Goal: Check status: Check status

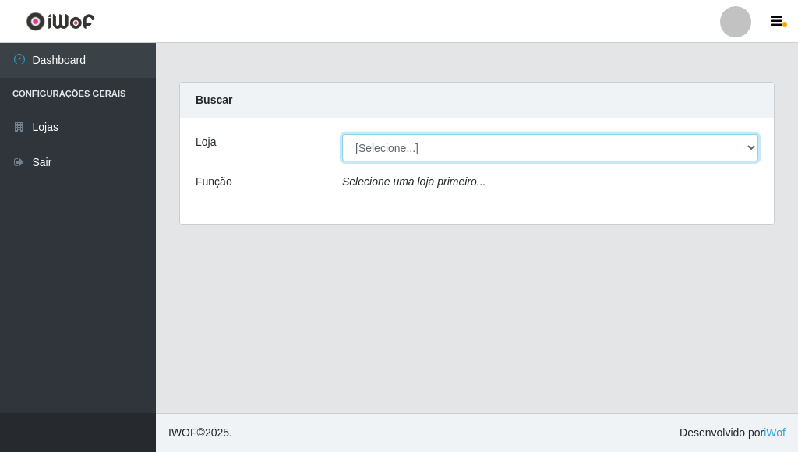
drag, startPoint x: 0, startPoint y: 0, endPoint x: 402, endPoint y: 145, distance: 427.7
click at [402, 145] on select "[Selecione...] Bemais Supermercados - [GEOGRAPHIC_DATA]" at bounding box center [550, 147] width 416 height 27
select select "249"
click at [342, 134] on select "[Selecione...] Bemais Supermercados - [GEOGRAPHIC_DATA]" at bounding box center [550, 147] width 416 height 27
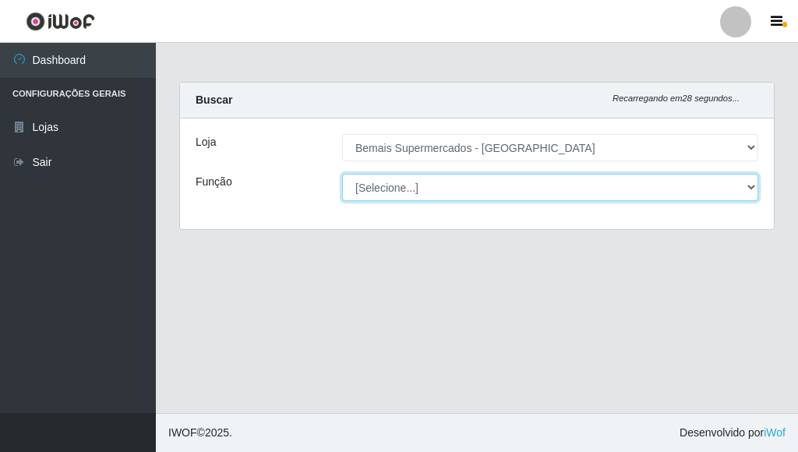
click at [408, 186] on select "[Selecione...] ASG ASG + ASG ++ Auxiliar de Depósito Auxiliar de Depósito + Aux…" at bounding box center [550, 187] width 416 height 27
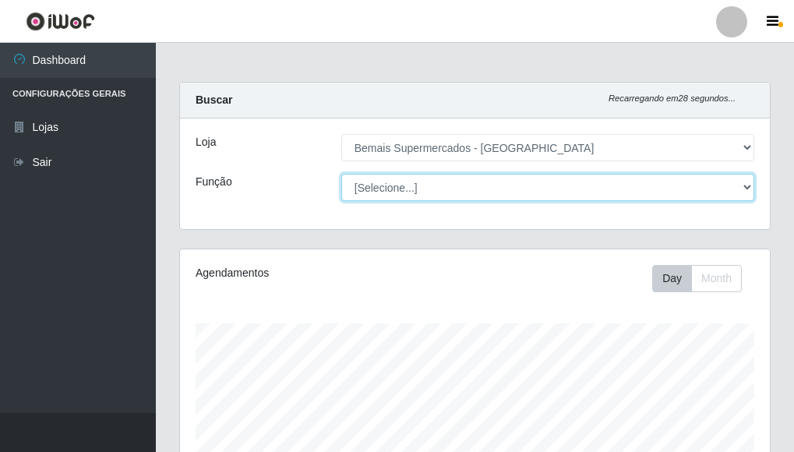
scroll to position [324, 590]
click at [400, 189] on select "[Selecione...] ASG ASG + ASG ++ Auxiliar de Depósito Auxiliar de Depósito + Aux…" at bounding box center [547, 187] width 413 height 27
click at [341, 174] on select "[Selecione...] ASG ASG + ASG ++ Auxiliar de Depósito Auxiliar de Depósito + Aux…" at bounding box center [547, 187] width 413 height 27
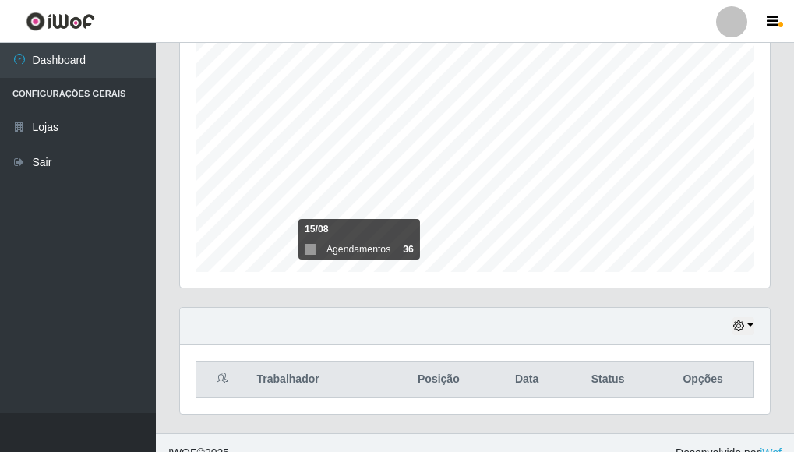
scroll to position [306, 0]
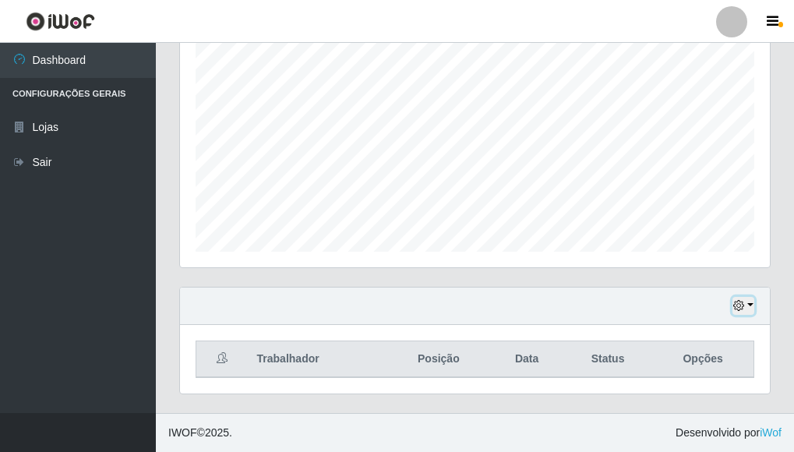
click at [734, 303] on icon "button" at bounding box center [739, 305] width 11 height 11
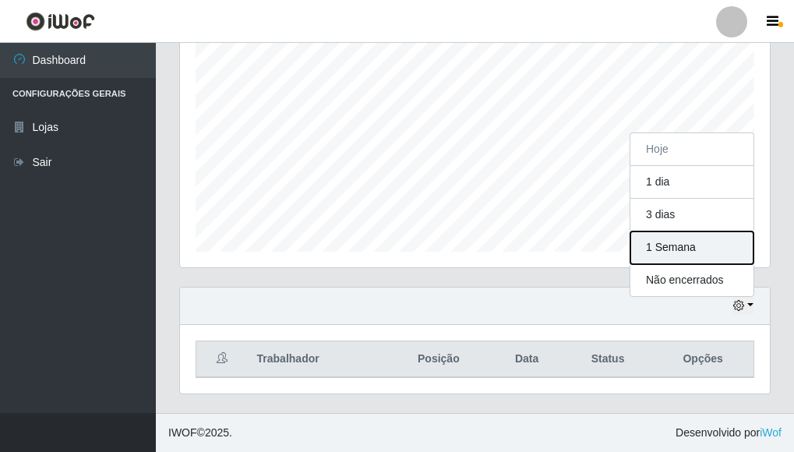
click at [667, 253] on button "1 Semana" at bounding box center [692, 248] width 123 height 33
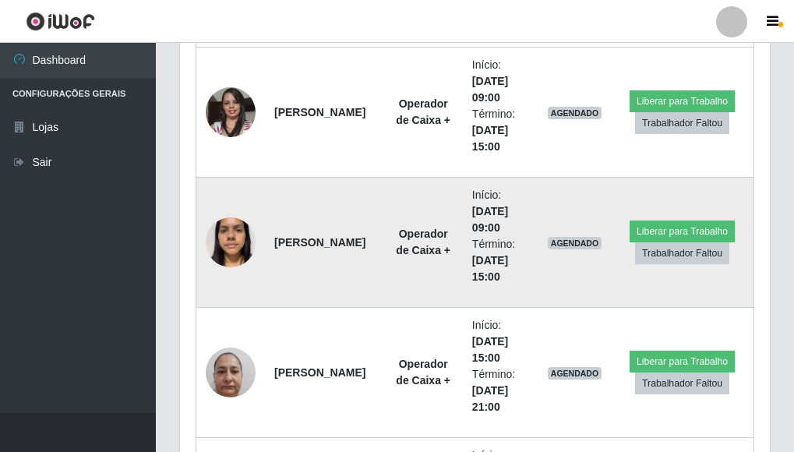
scroll to position [1319, 0]
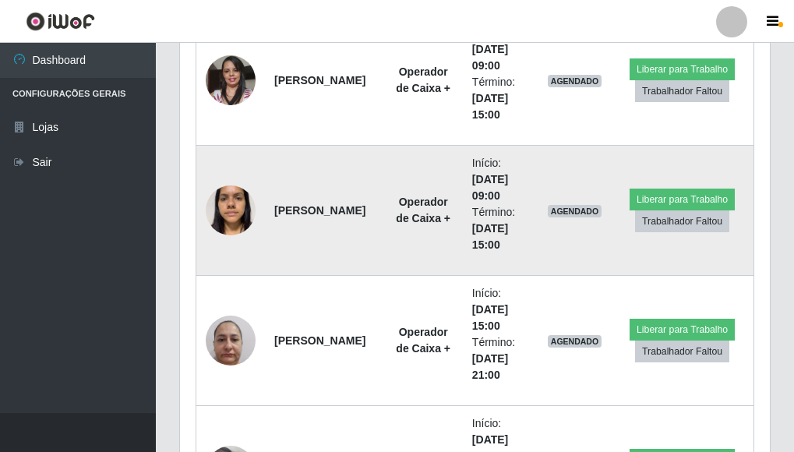
click at [226, 217] on img at bounding box center [231, 210] width 50 height 66
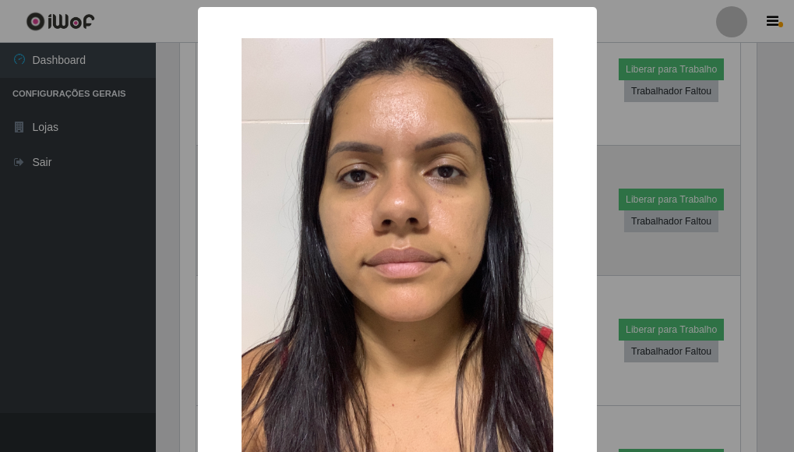
scroll to position [324, 581]
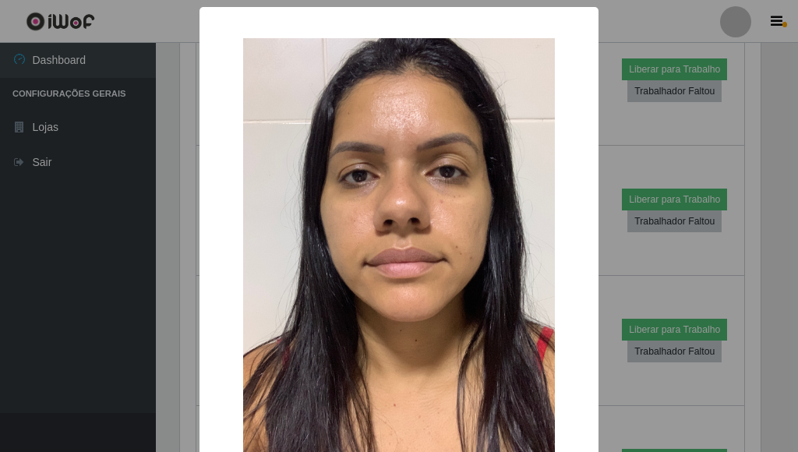
click at [182, 229] on div "× OK Cancel" at bounding box center [399, 226] width 798 height 452
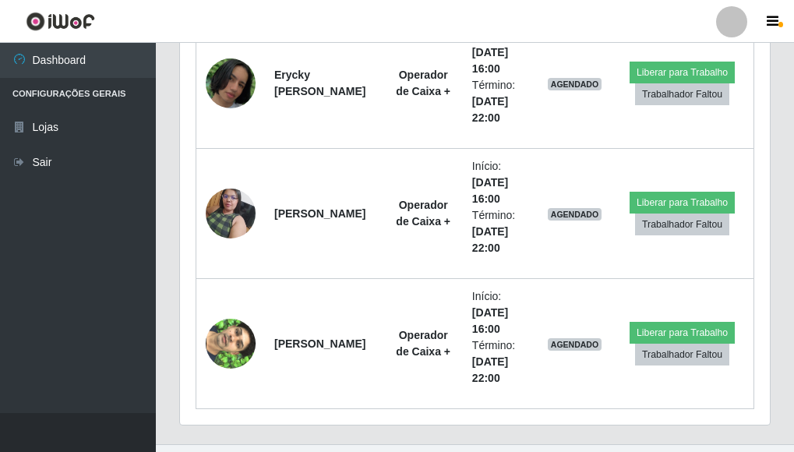
scroll to position [2099, 0]
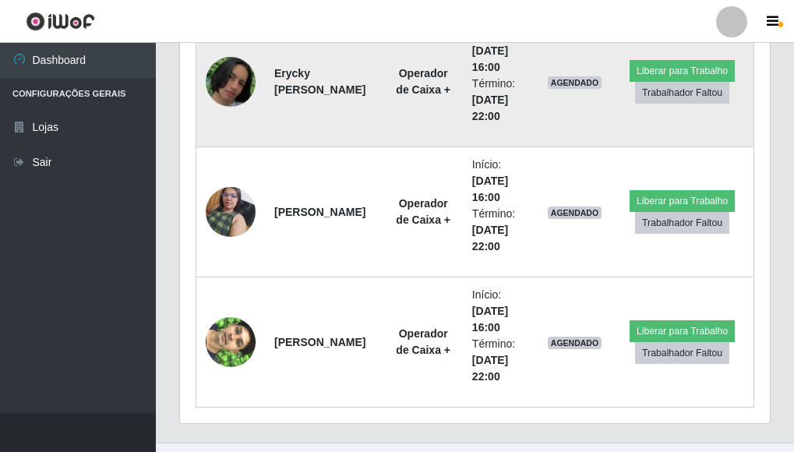
click at [231, 71] on img at bounding box center [231, 82] width 50 height 51
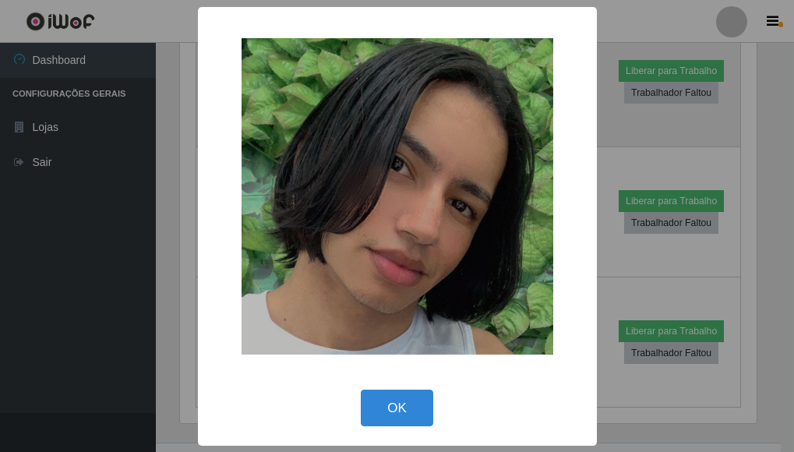
scroll to position [324, 581]
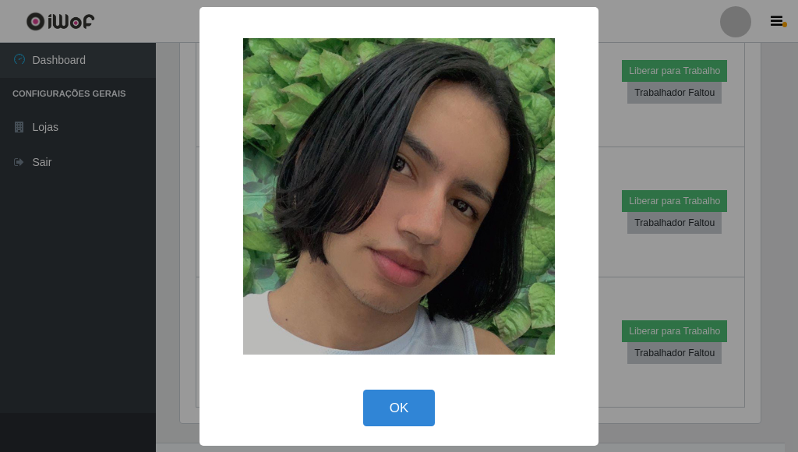
click at [653, 140] on div "× OK Cancel" at bounding box center [399, 226] width 798 height 452
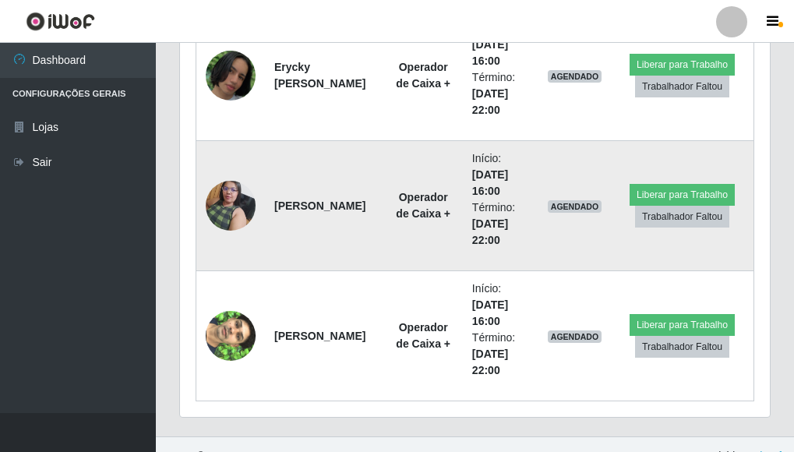
scroll to position [2129, 0]
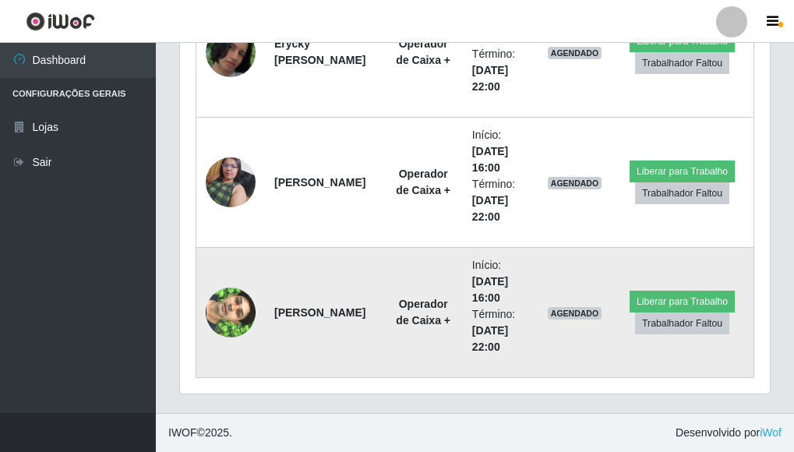
click at [219, 300] on img at bounding box center [231, 312] width 50 height 89
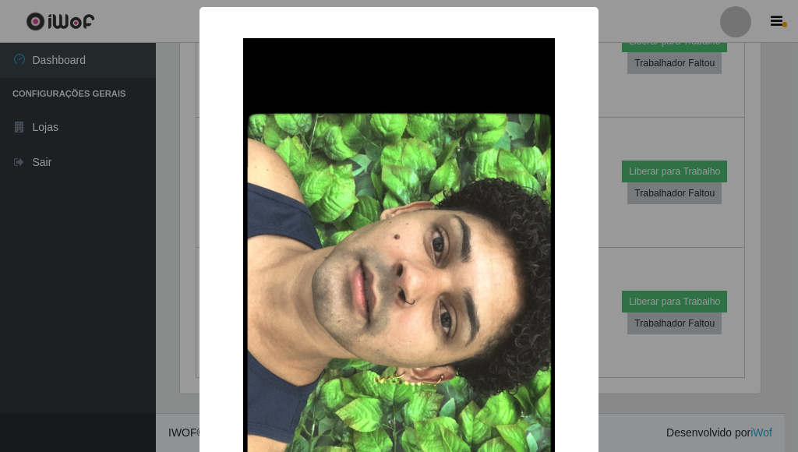
click at [644, 104] on div "× OK Cancel" at bounding box center [399, 226] width 798 height 452
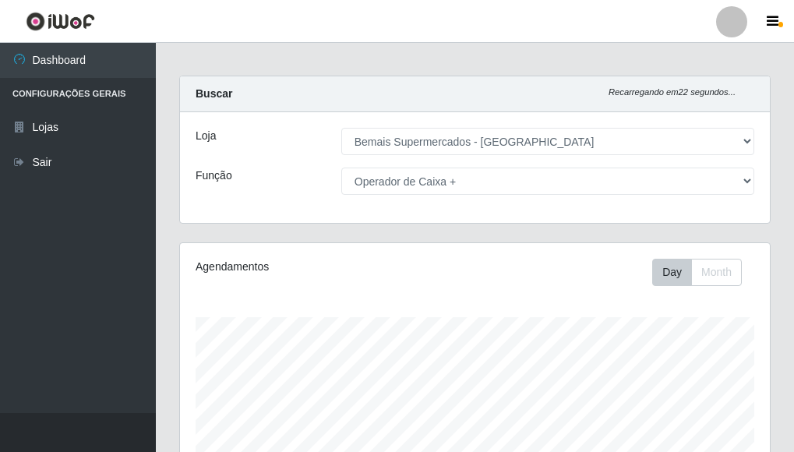
scroll to position [0, 0]
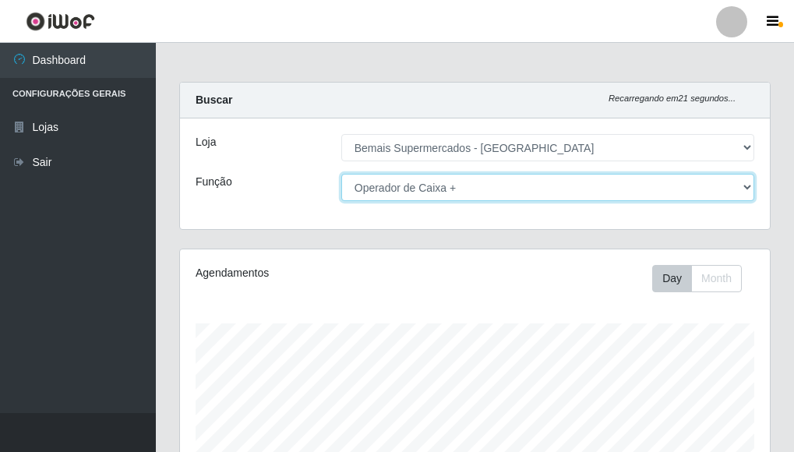
click at [526, 183] on select "[Selecione...] ASG ASG + ASG ++ Auxiliar de Depósito Auxiliar de Depósito + Aux…" at bounding box center [547, 187] width 413 height 27
select select "70"
click at [341, 174] on select "[Selecione...] ASG ASG + ASG ++ Auxiliar de Depósito Auxiliar de Depósito + Aux…" at bounding box center [547, 187] width 413 height 27
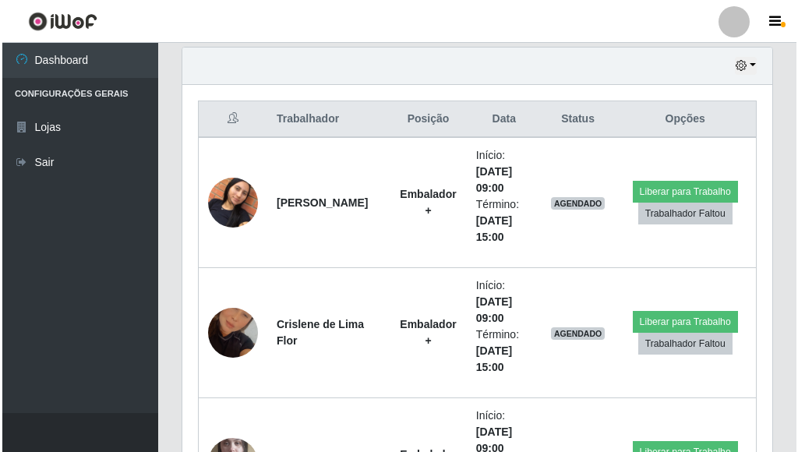
scroll to position [624, 0]
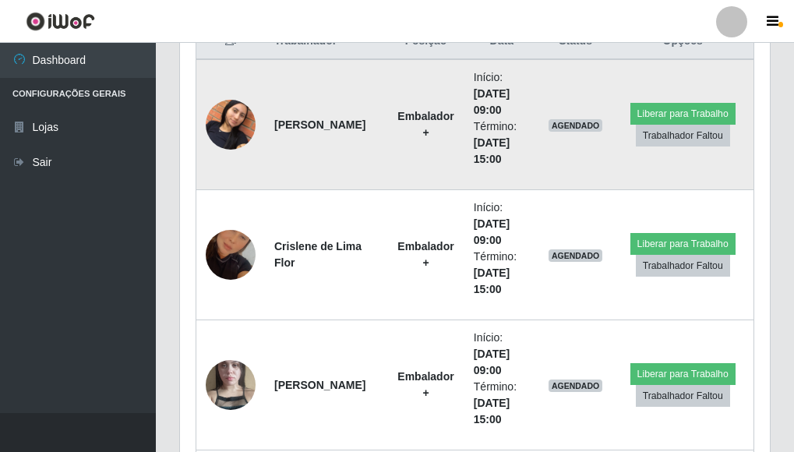
click at [237, 109] on img at bounding box center [231, 124] width 50 height 89
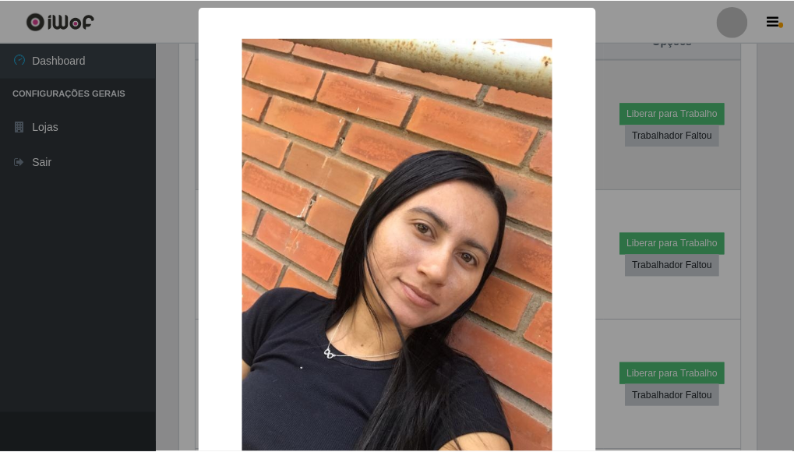
scroll to position [324, 581]
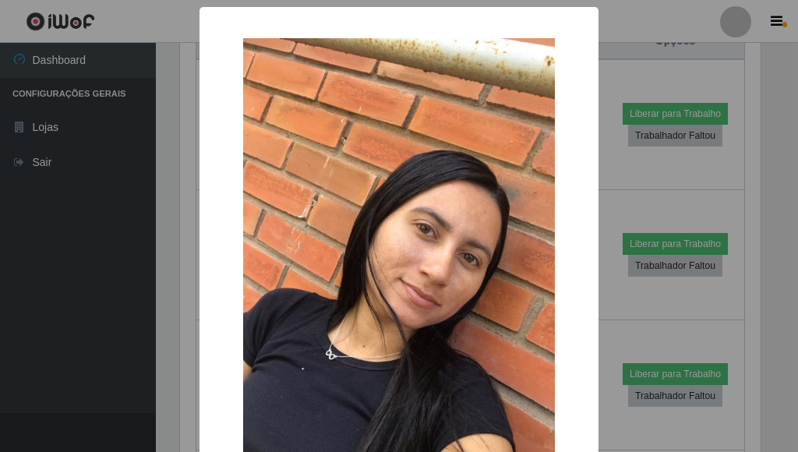
click at [655, 148] on div "× OK Cancel" at bounding box center [399, 226] width 798 height 452
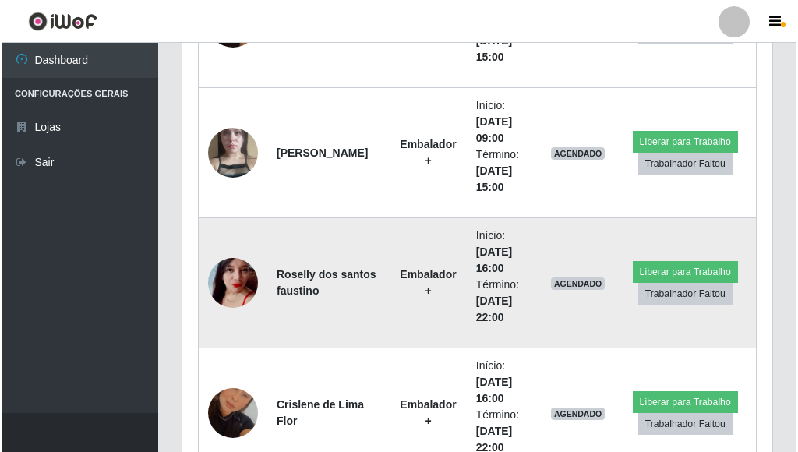
scroll to position [858, 0]
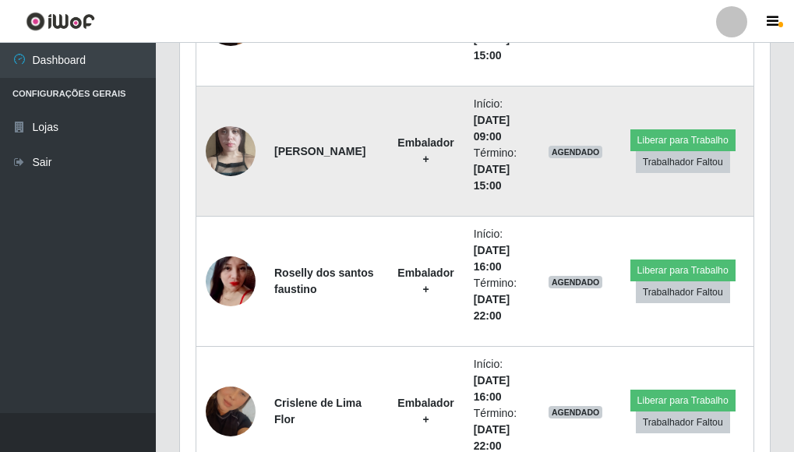
click at [230, 150] on img at bounding box center [231, 151] width 50 height 89
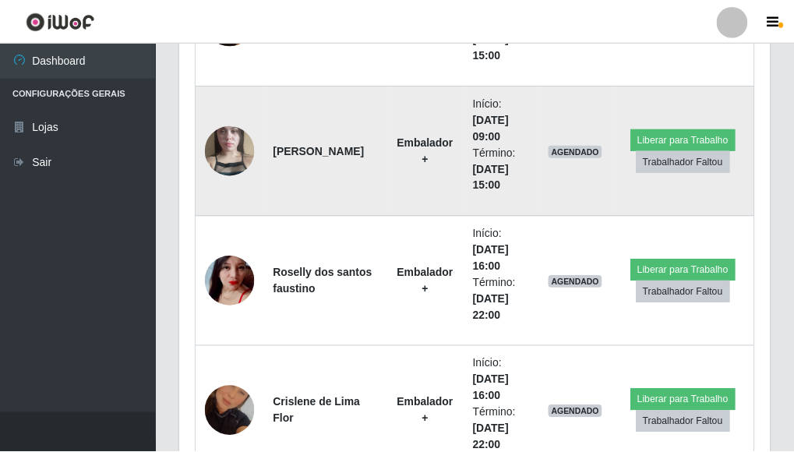
scroll to position [0, 0]
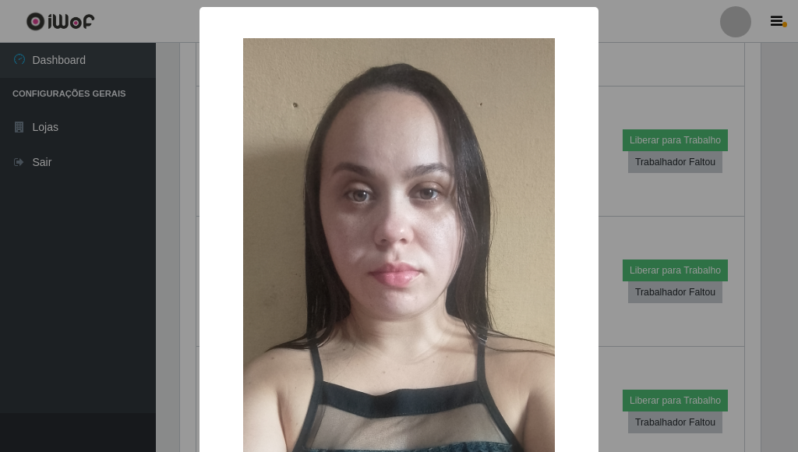
click at [664, 115] on div "× OK Cancel" at bounding box center [399, 226] width 798 height 452
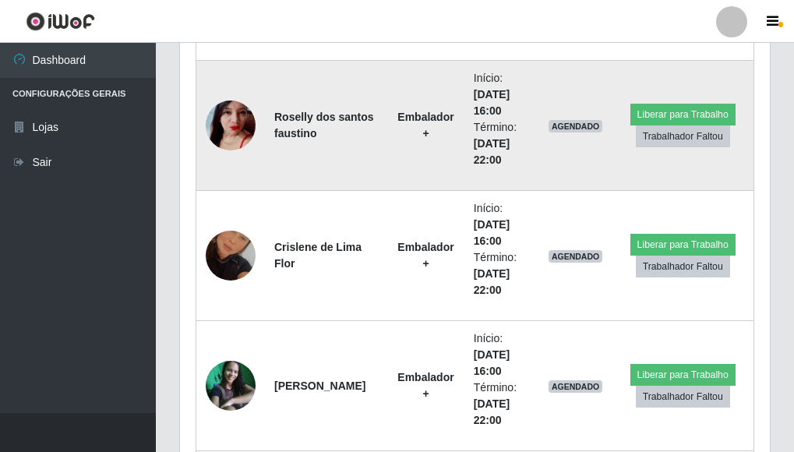
click at [227, 128] on img at bounding box center [231, 125] width 50 height 90
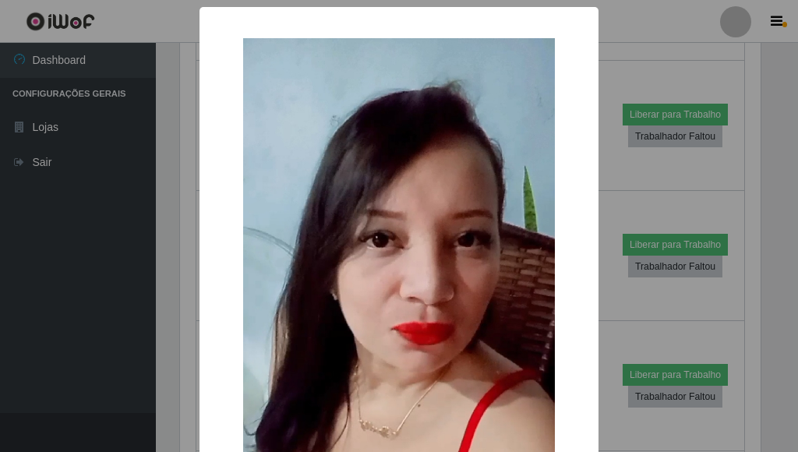
click at [682, 123] on div "× OK Cancel" at bounding box center [399, 226] width 798 height 452
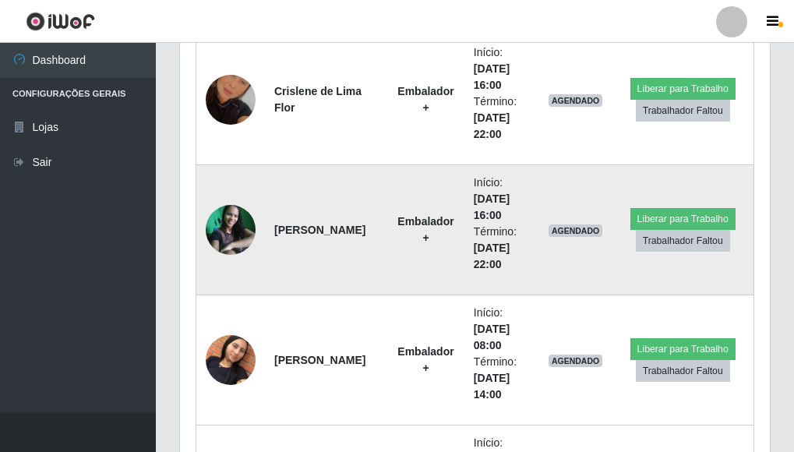
click at [228, 221] on img at bounding box center [231, 230] width 50 height 50
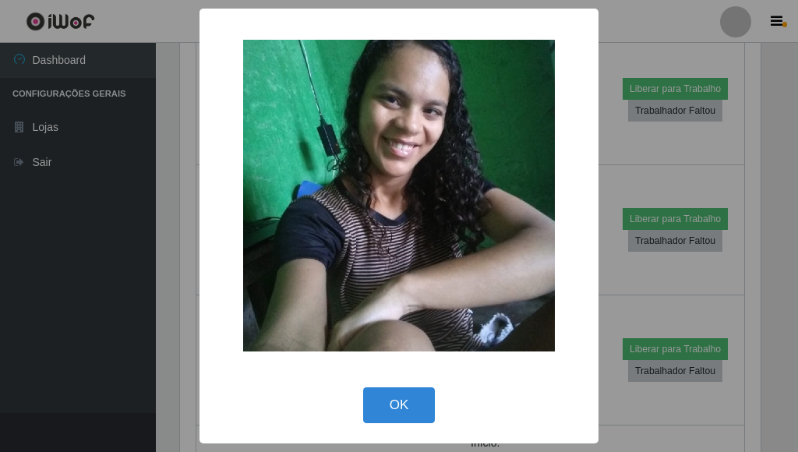
click at [669, 131] on div "× OK Cancel" at bounding box center [399, 226] width 798 height 452
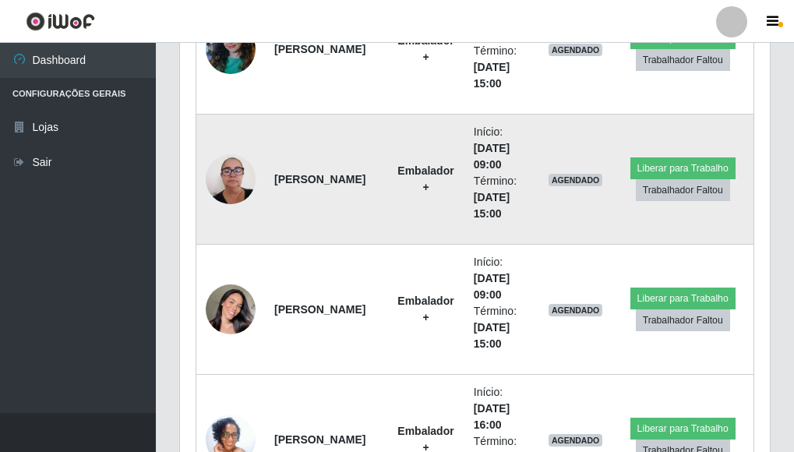
click at [224, 173] on img at bounding box center [231, 179] width 50 height 66
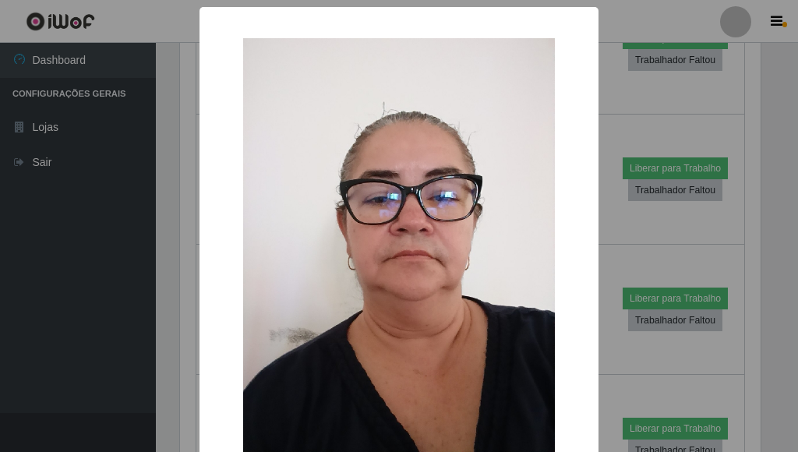
click at [639, 152] on div "× OK Cancel" at bounding box center [399, 226] width 798 height 452
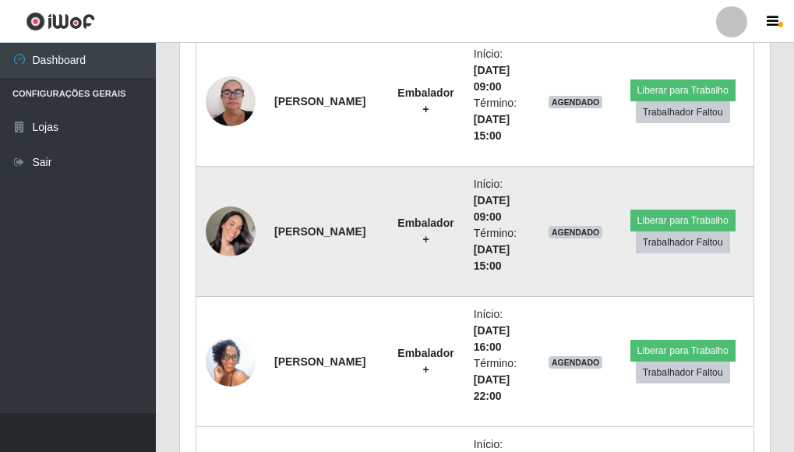
click at [237, 232] on img at bounding box center [231, 231] width 50 height 89
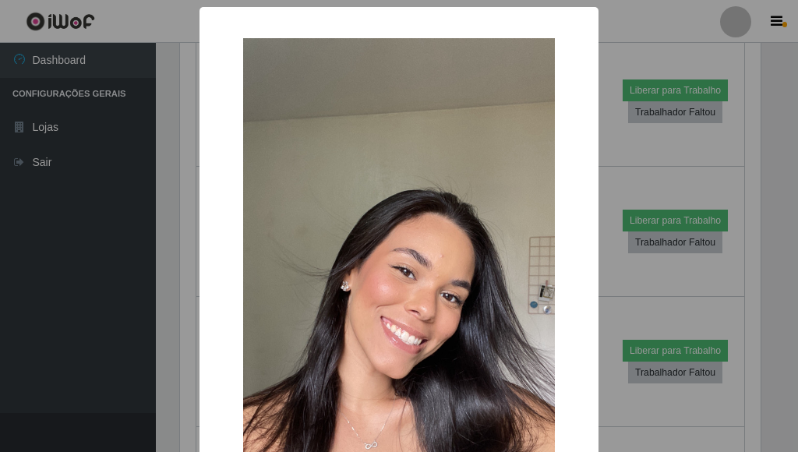
drag, startPoint x: 651, startPoint y: 151, endPoint x: 632, endPoint y: 162, distance: 21.7
click at [650, 157] on div "× OK Cancel" at bounding box center [399, 226] width 798 height 452
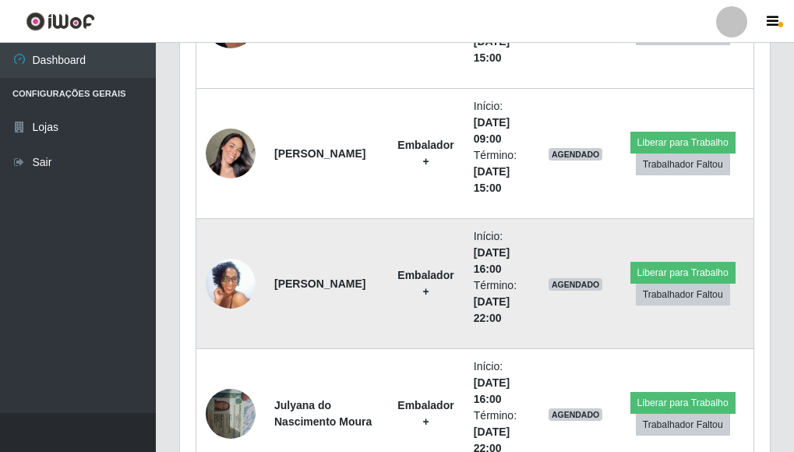
click at [234, 283] on img at bounding box center [231, 283] width 50 height 111
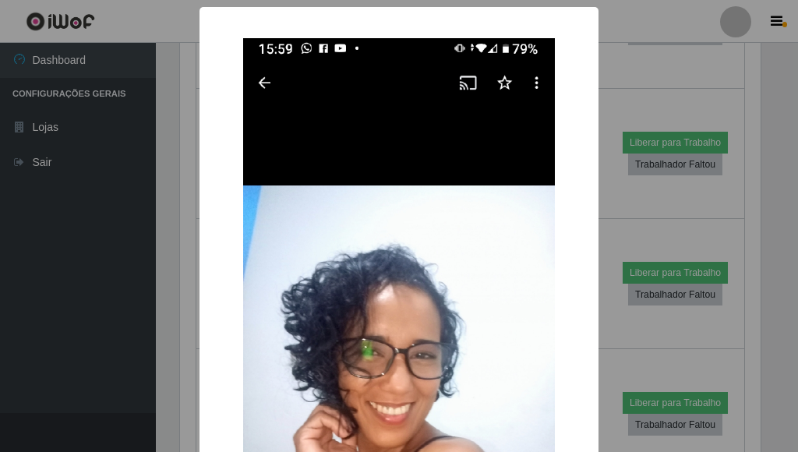
drag, startPoint x: 685, startPoint y: 145, endPoint x: 663, endPoint y: 147, distance: 22.0
click at [681, 145] on div "× OK Cancel" at bounding box center [399, 226] width 798 height 452
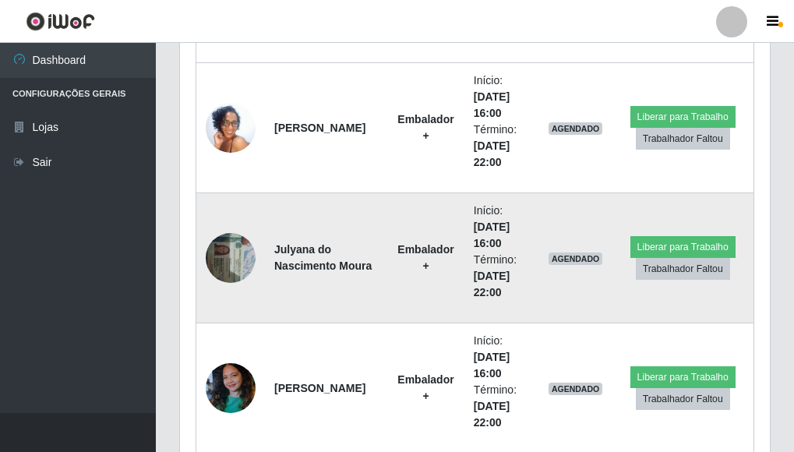
click at [236, 252] on img at bounding box center [231, 258] width 50 height 66
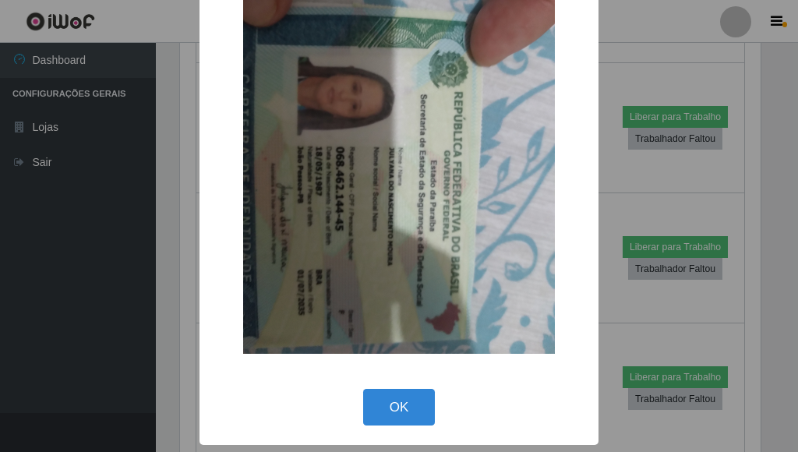
drag, startPoint x: 682, startPoint y: 175, endPoint x: 511, endPoint y: 228, distance: 179.0
click at [685, 175] on div "× OK Cancel" at bounding box center [399, 226] width 798 height 452
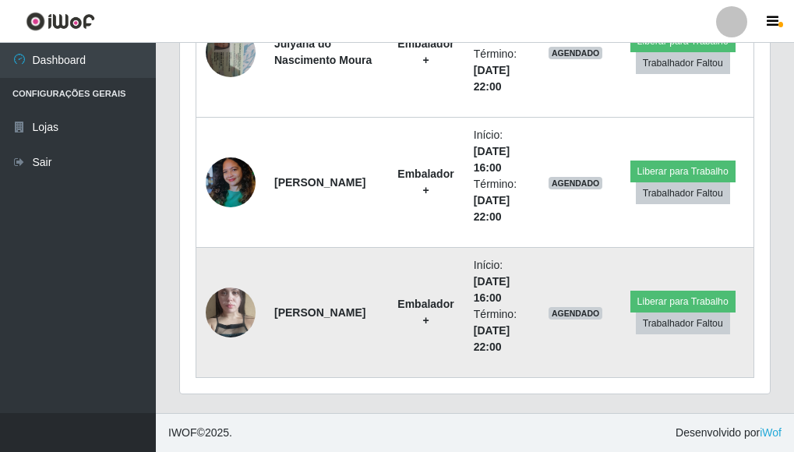
click at [238, 303] on img at bounding box center [231, 312] width 50 height 89
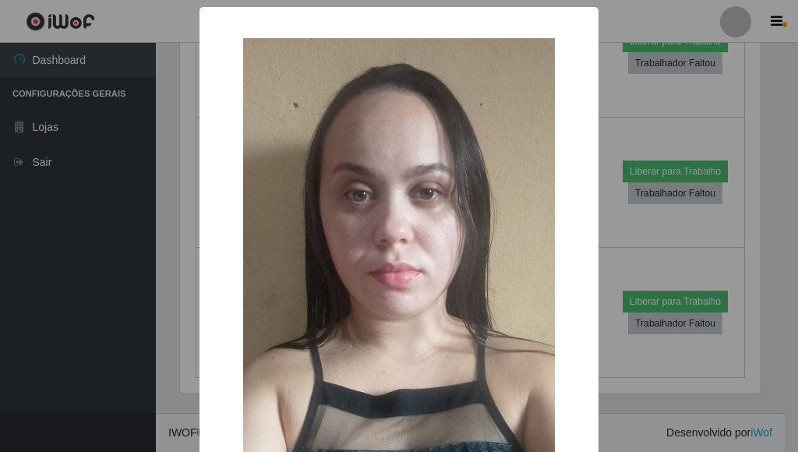
click at [686, 177] on div "× OK Cancel" at bounding box center [399, 226] width 798 height 452
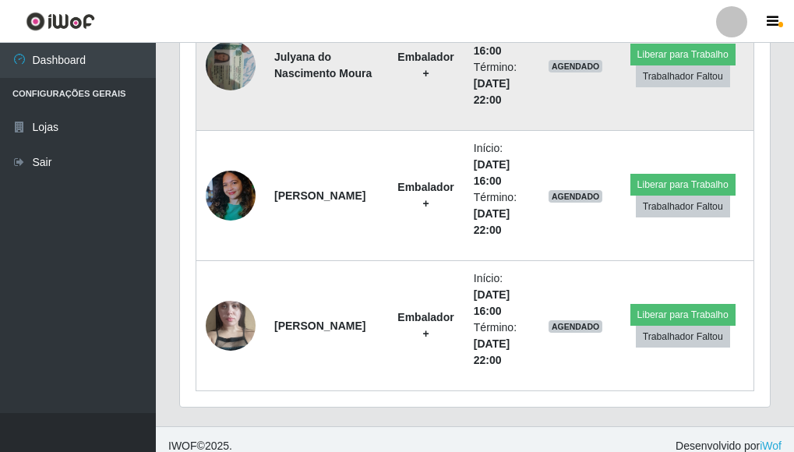
scroll to position [2389, 0]
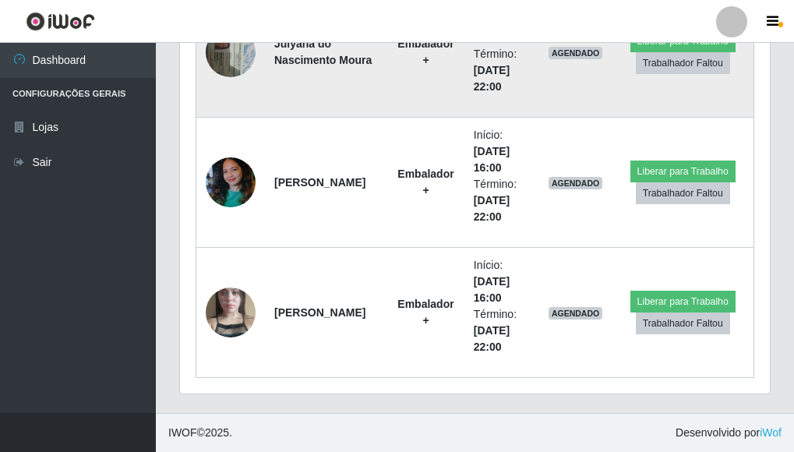
click at [243, 60] on img at bounding box center [231, 52] width 50 height 66
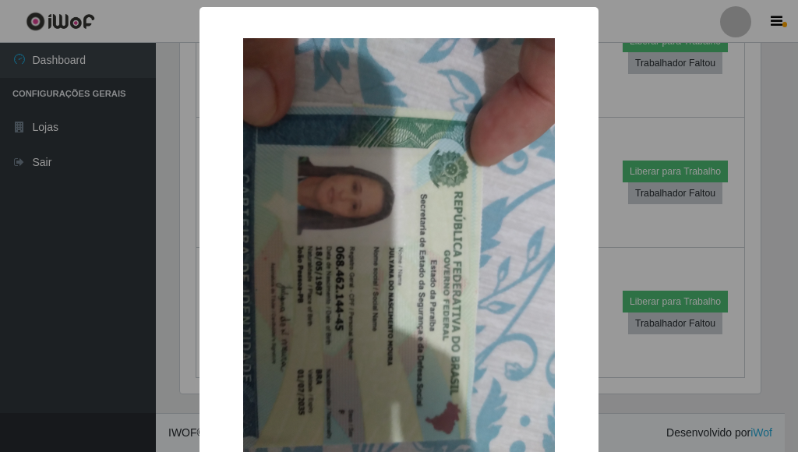
click at [690, 147] on div "× OK Cancel" at bounding box center [399, 226] width 798 height 452
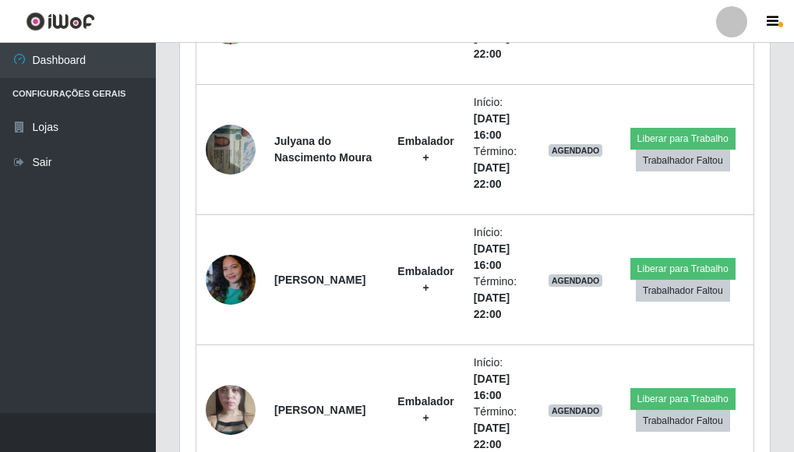
scroll to position [2155, 0]
